Goal: Information Seeking & Learning: Learn about a topic

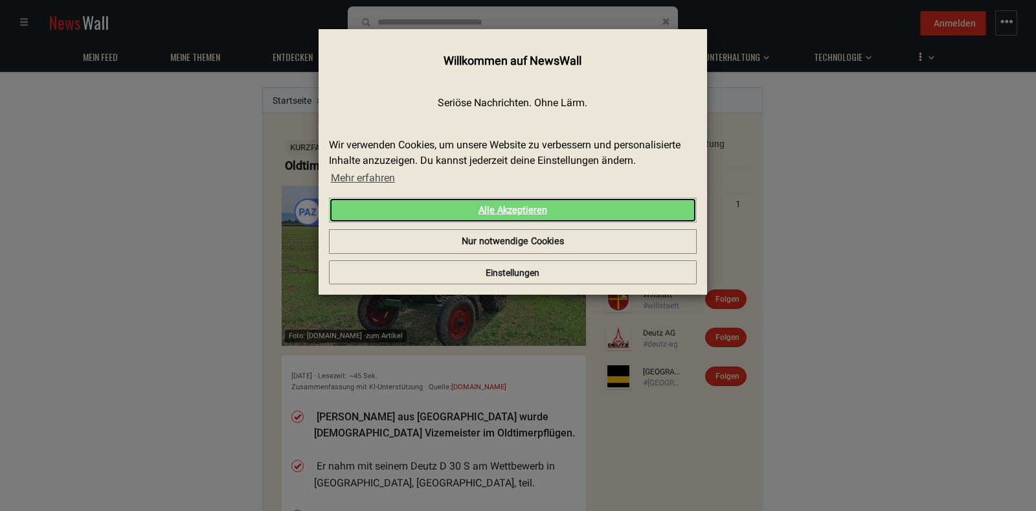
click at [492, 208] on link "Alle Akzeptieren" at bounding box center [513, 210] width 368 height 26
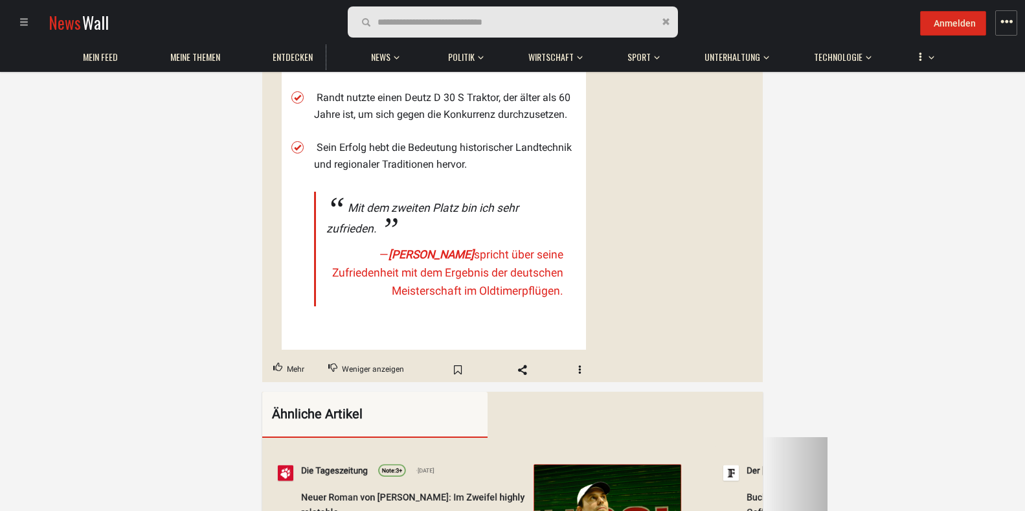
scroll to position [536, 0]
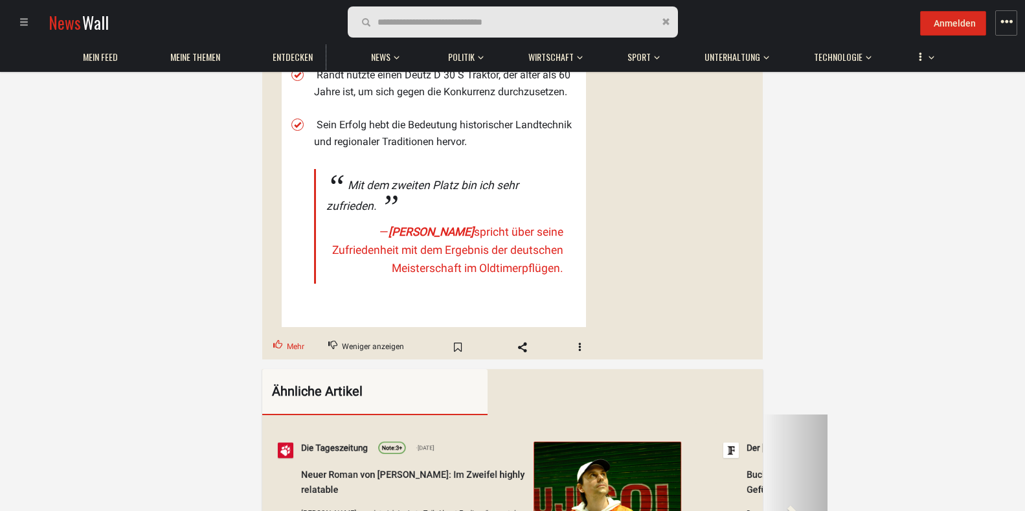
click at [295, 338] on span "Mehr" at bounding box center [295, 346] width 17 height 17
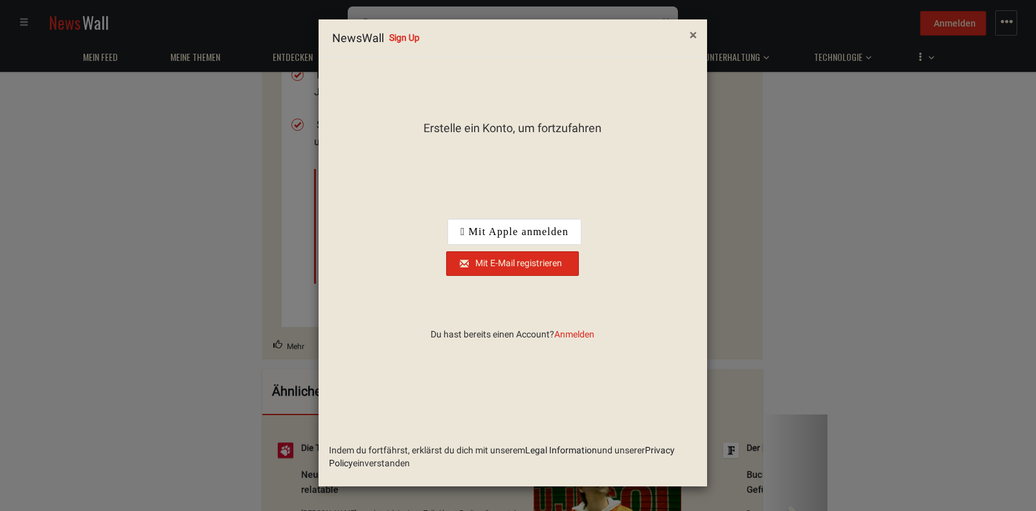
click at [693, 34] on span "×" at bounding box center [692, 35] width 7 height 16
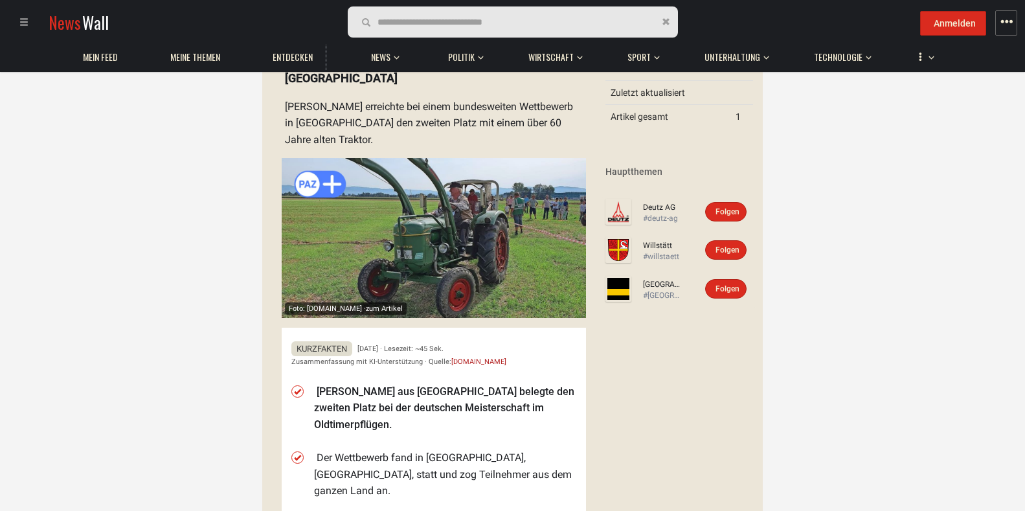
scroll to position [76, 0]
